Goal: Navigation & Orientation: Find specific page/section

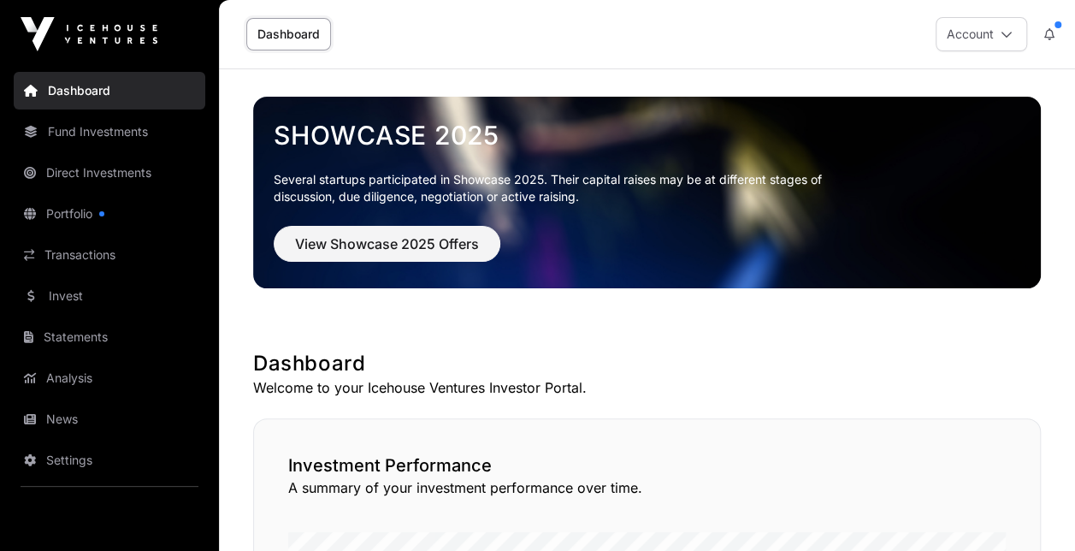
click at [118, 195] on link "Portfolio" at bounding box center [109, 214] width 191 height 38
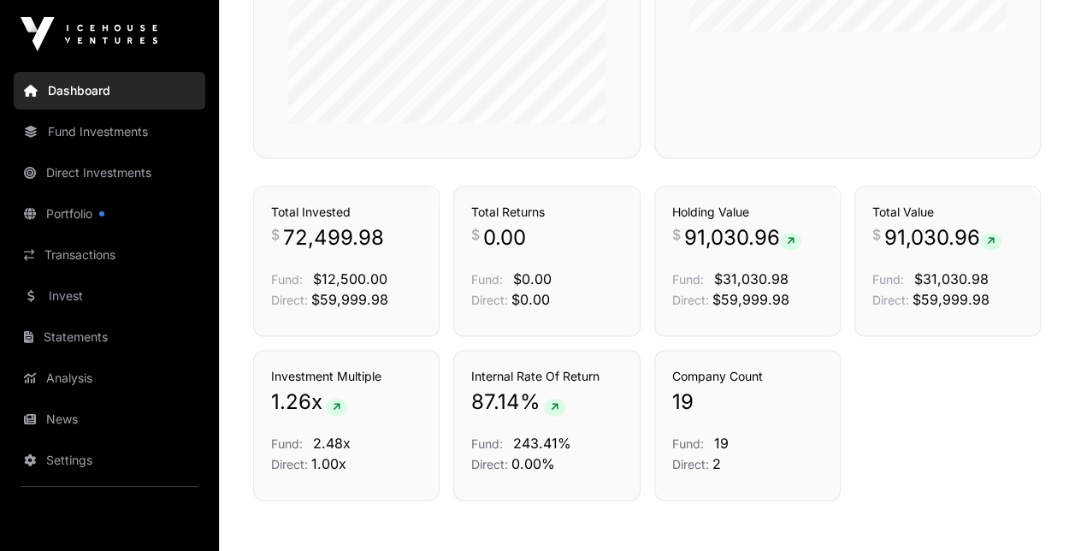
scroll to position [1101, 0]
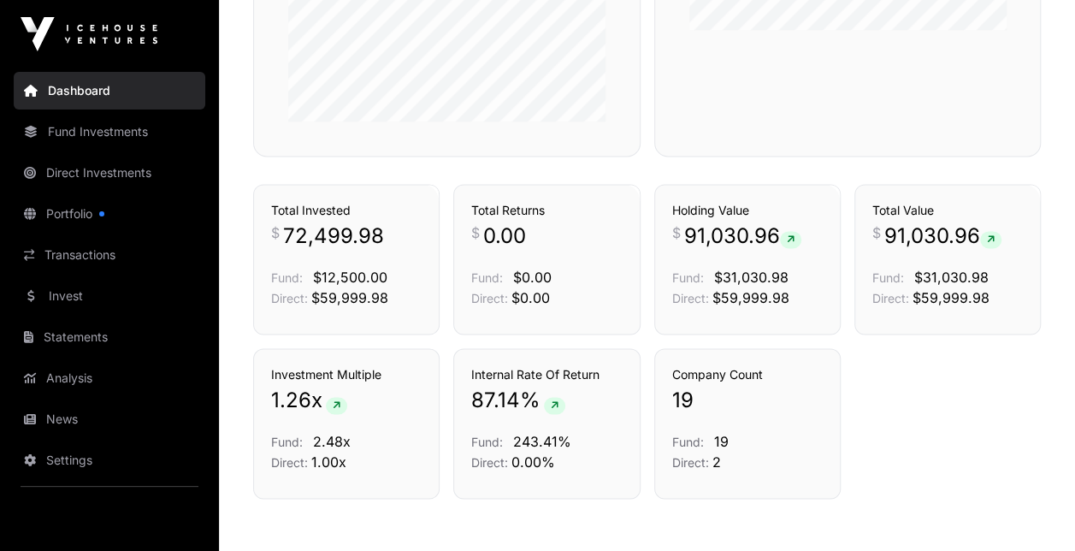
click at [158, 145] on link "Fund Investments" at bounding box center [109, 132] width 191 height 38
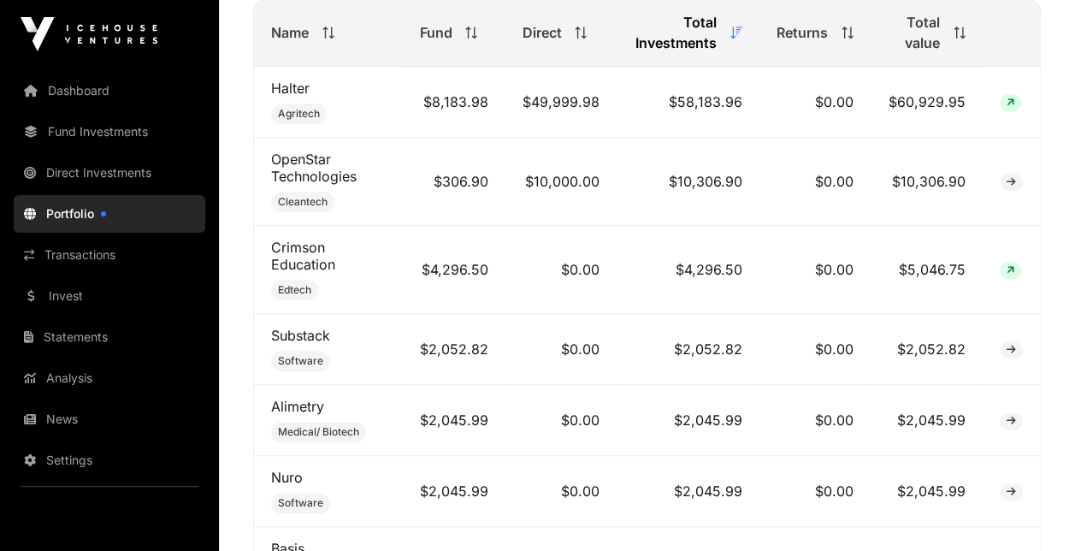
scroll to position [792, 0]
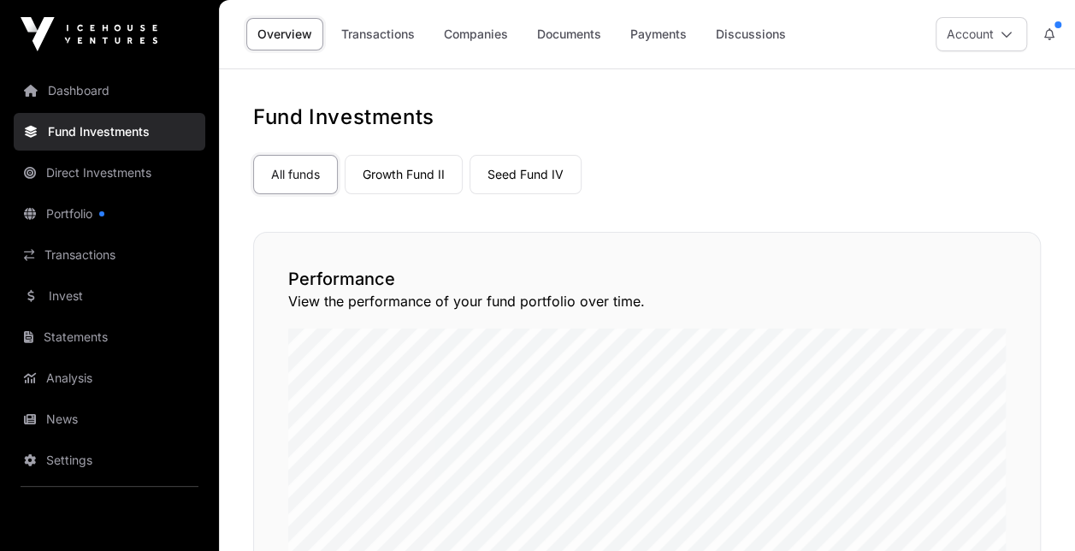
click at [393, 31] on link "Transactions" at bounding box center [378, 34] width 96 height 32
